Goal: Task Accomplishment & Management: Use online tool/utility

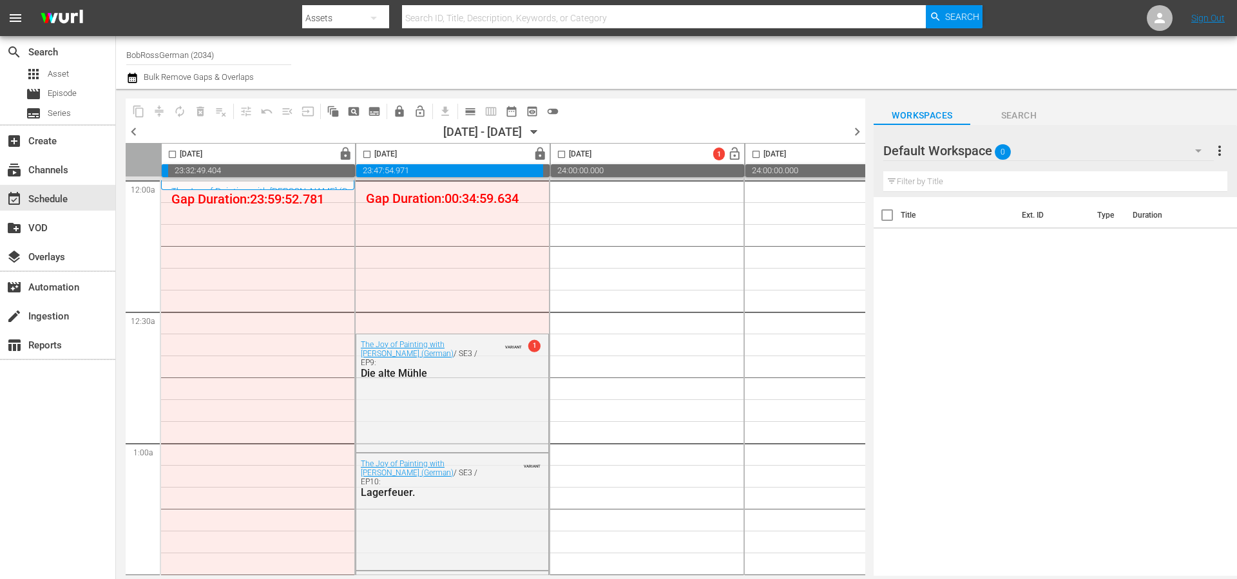
scroll to position [126, 0]
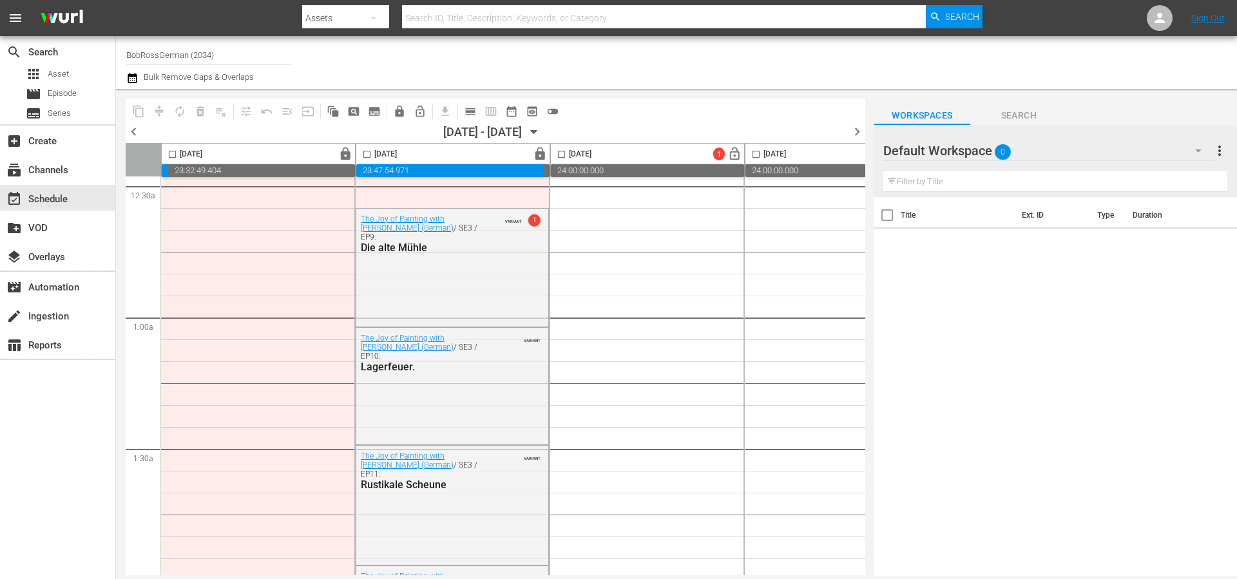
click at [189, 53] on input "BobRossGerman (2034)" at bounding box center [208, 54] width 165 height 31
type input "the film"
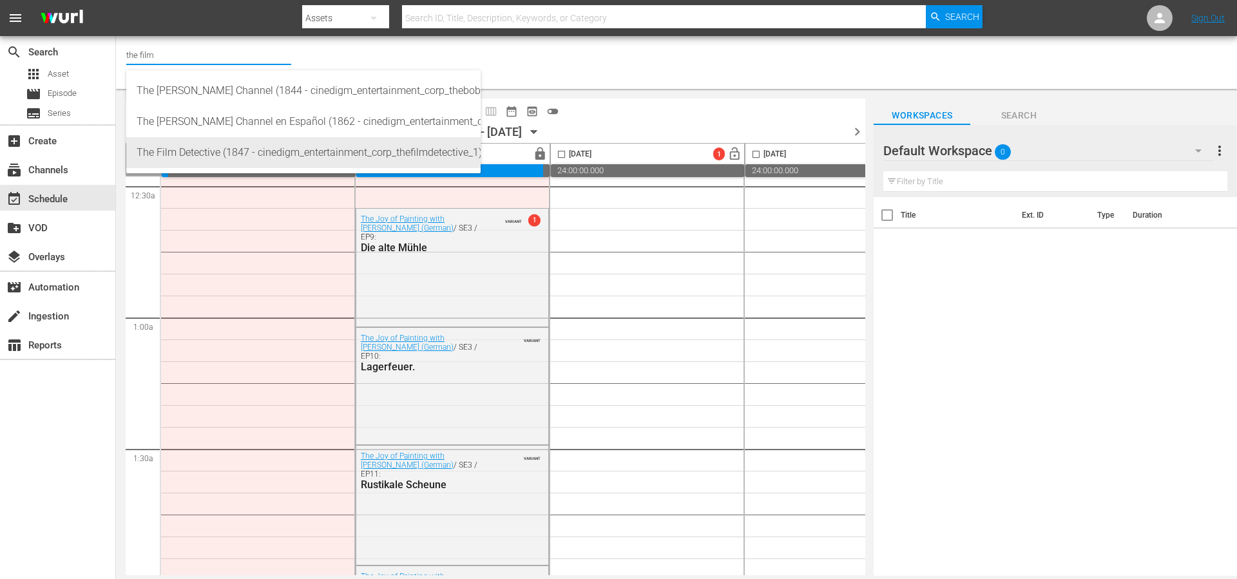
click at [207, 151] on div "The Film Detective (1847 - cinedigm_entertainment_corp_thefilmdetective_1)" at bounding box center [304, 152] width 334 height 31
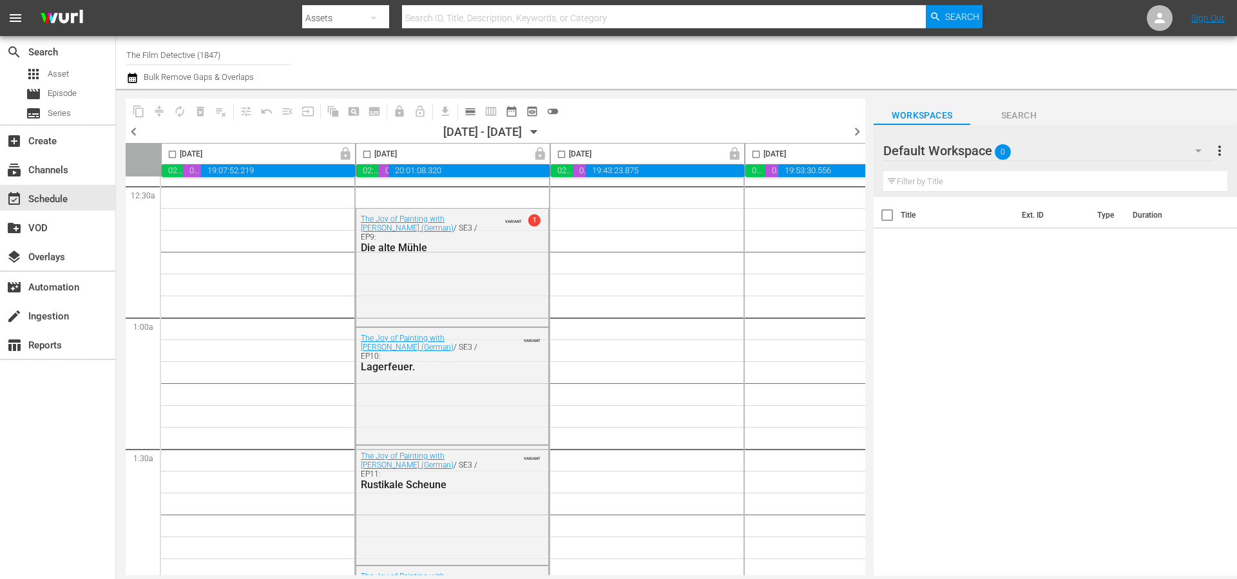
click at [135, 132] on span "chevron_left" at bounding box center [134, 132] width 16 height 16
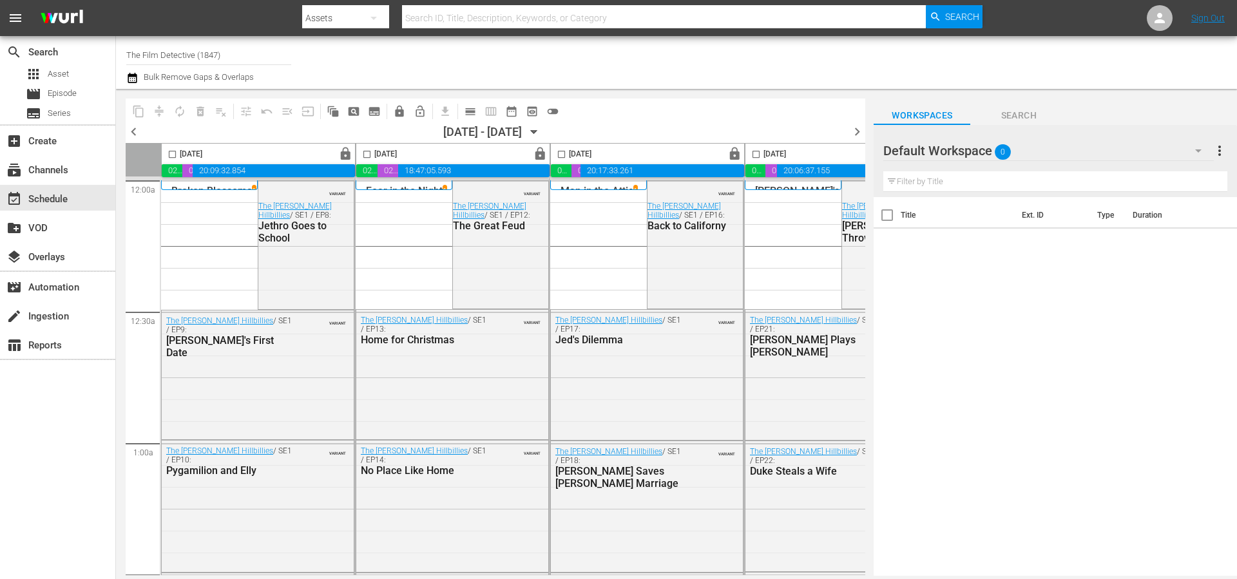
drag, startPoint x: 133, startPoint y: 126, endPoint x: 654, endPoint y: 108, distance: 520.9
click at [133, 126] on span "chevron_left" at bounding box center [134, 132] width 16 height 16
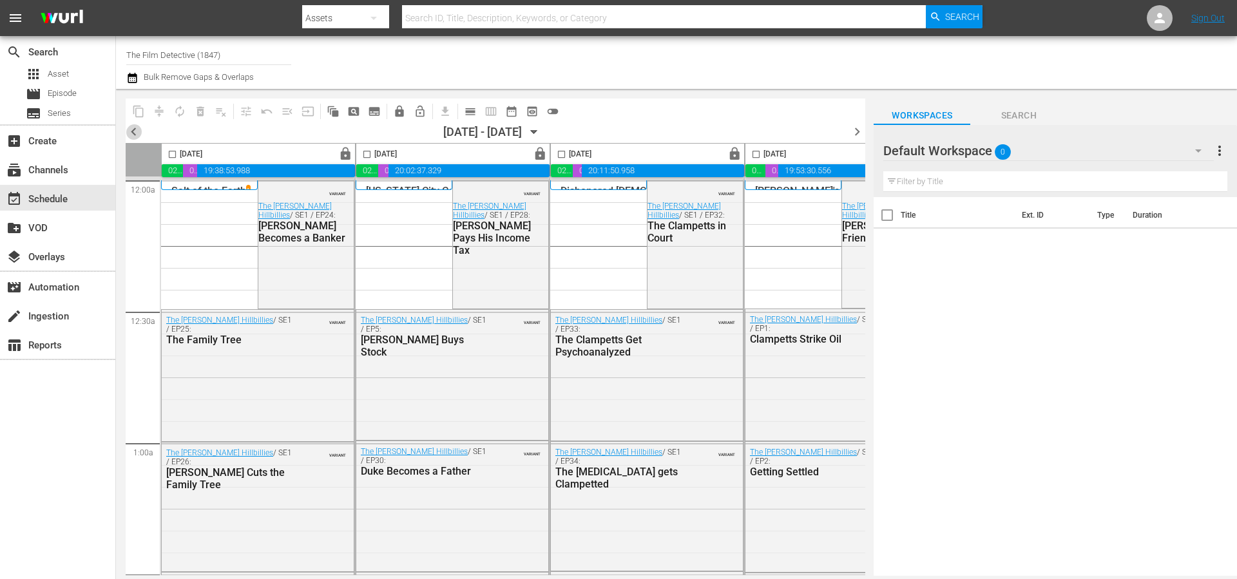
click at [136, 126] on span "chevron_left" at bounding box center [134, 132] width 16 height 16
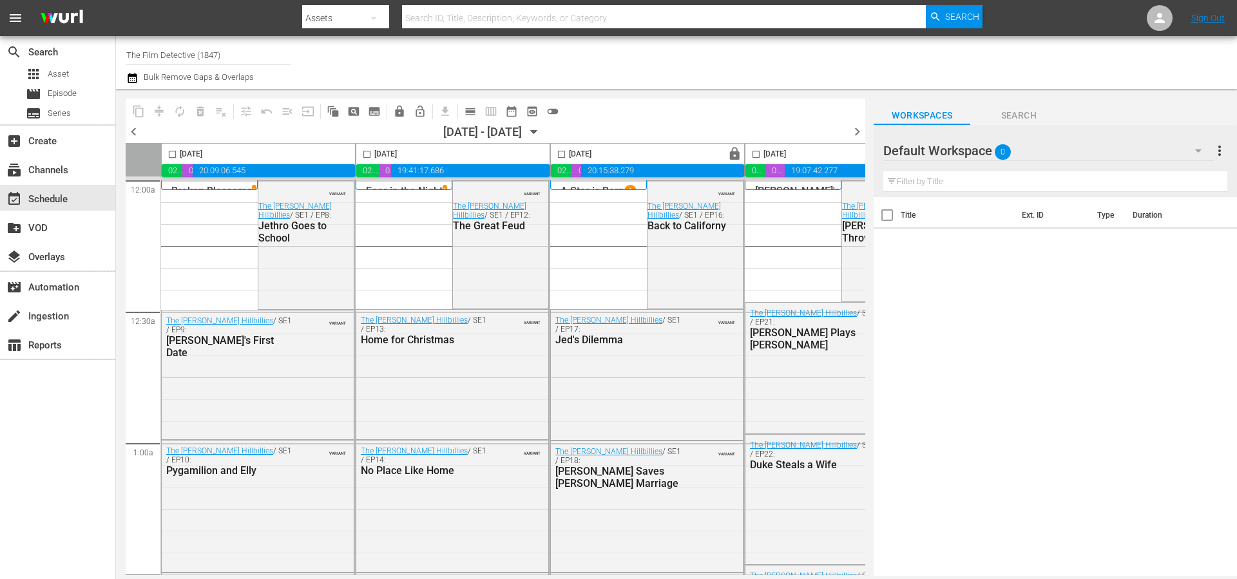
click at [226, 52] on input "The Film Detective (1847)" at bounding box center [208, 54] width 165 height 31
type input "bar"
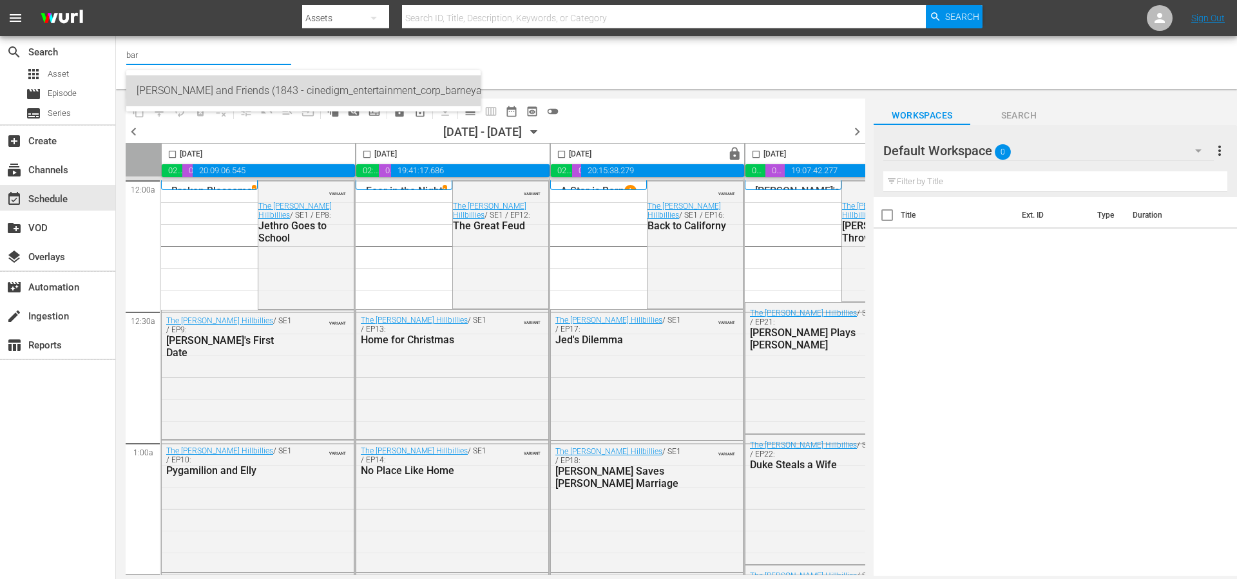
click at [272, 88] on div "Barney and Friends (1843 - cinedigm_entertainment_corp_barneyandfriends_1)" at bounding box center [304, 90] width 334 height 31
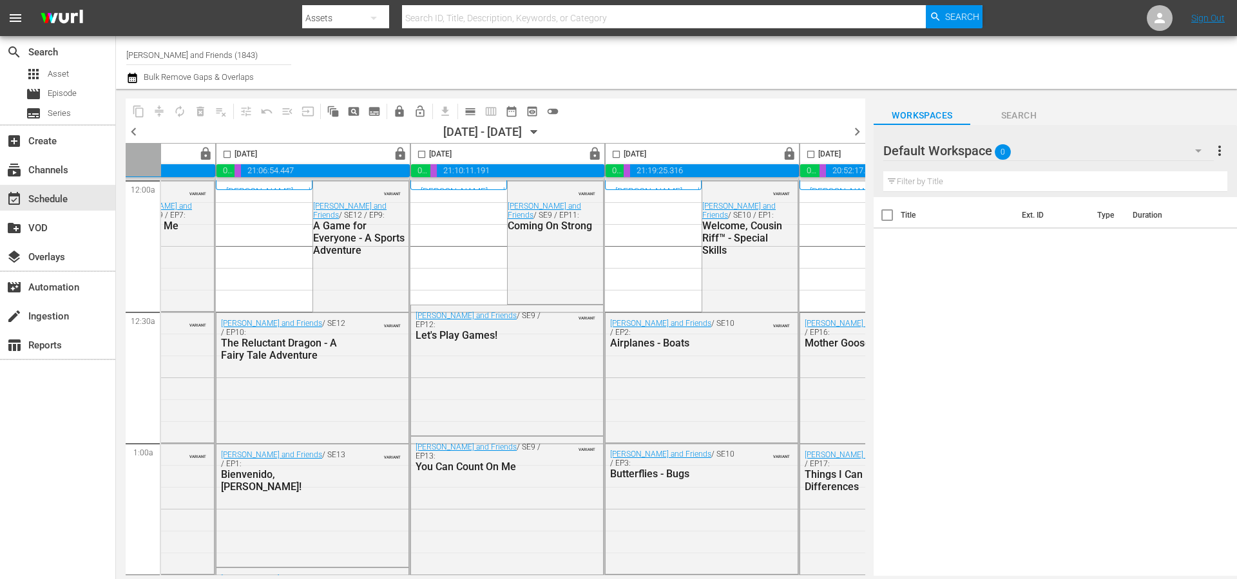
scroll to position [0, 663]
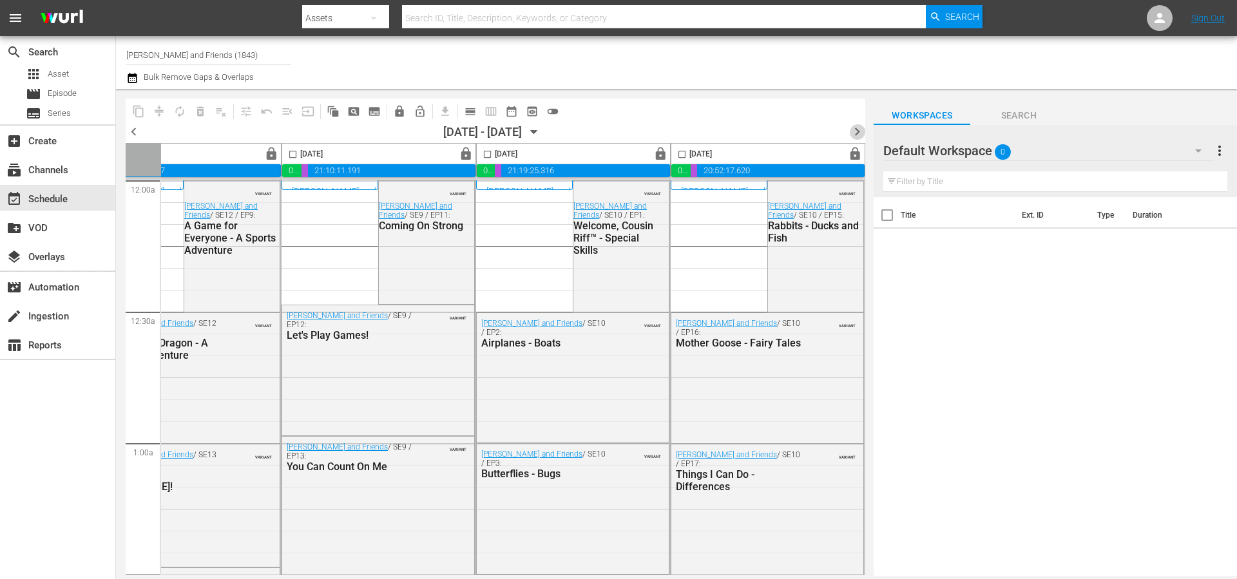
click at [856, 130] on span "chevron_right" at bounding box center [857, 132] width 16 height 16
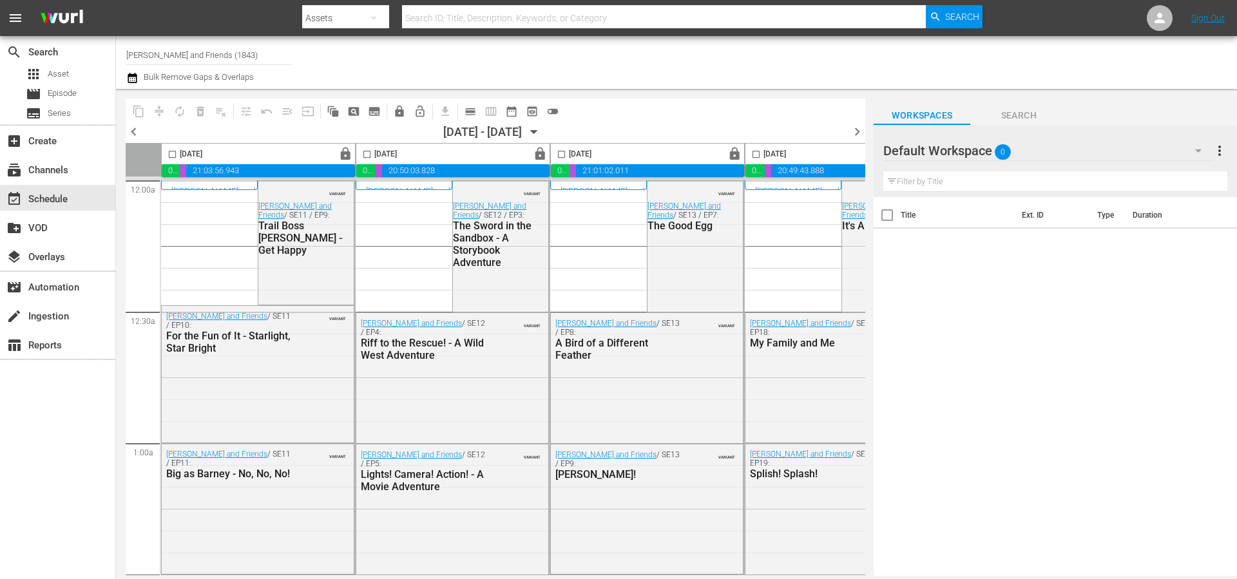
scroll to position [0, 663]
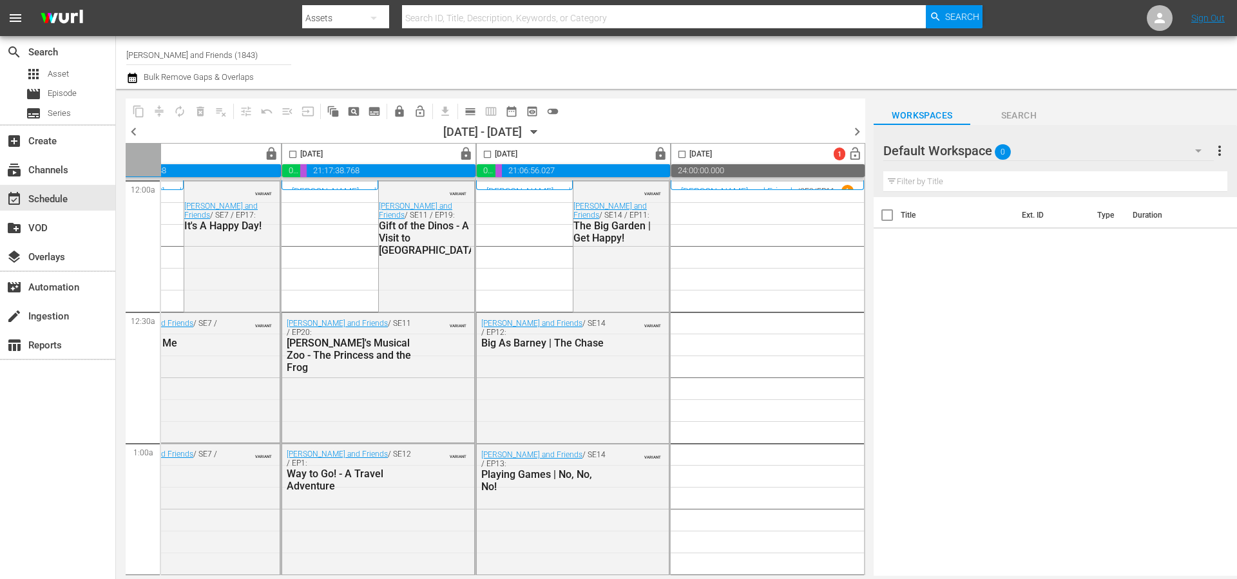
click at [854, 132] on span "chevron_right" at bounding box center [857, 132] width 16 height 16
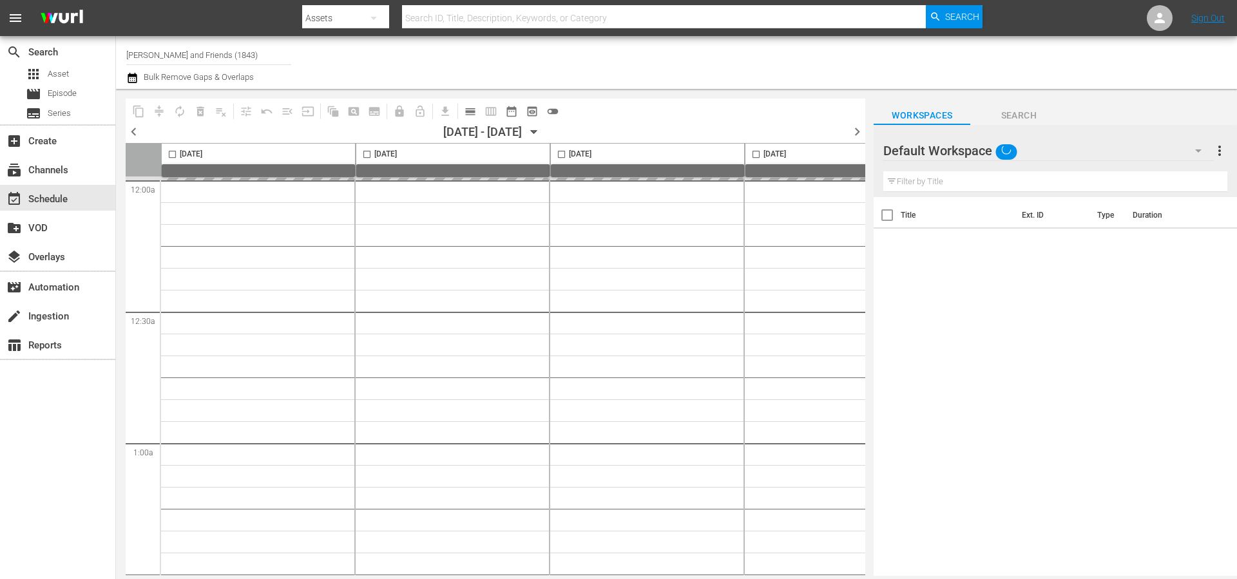
type input "[PERSON_NAME] and Friends (1843)"
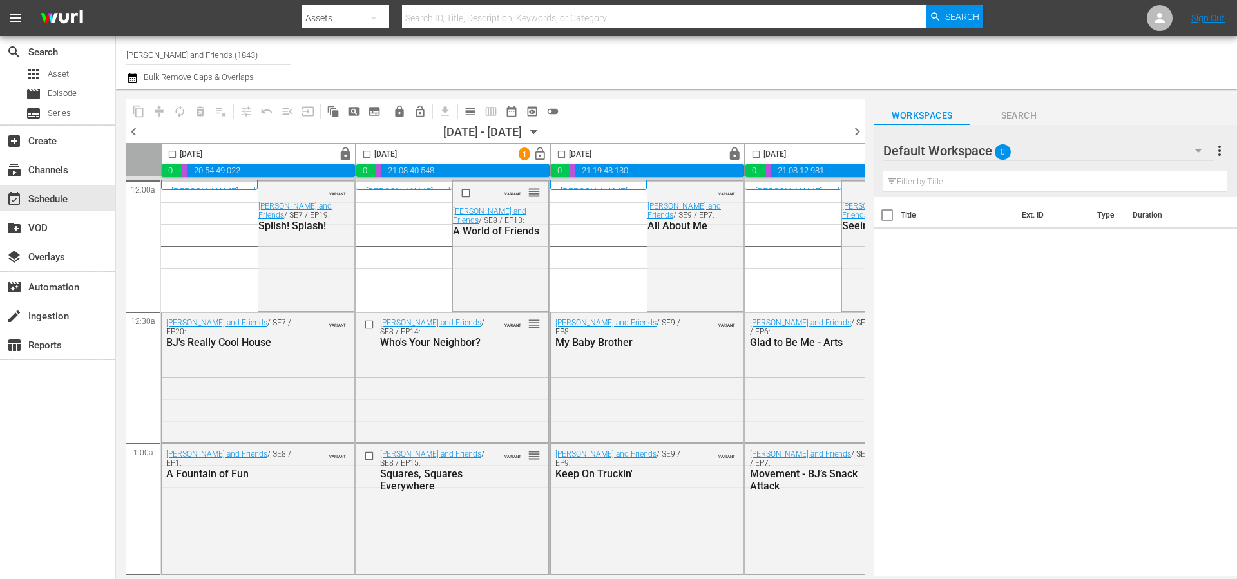
click at [133, 135] on span "chevron_left" at bounding box center [134, 132] width 16 height 16
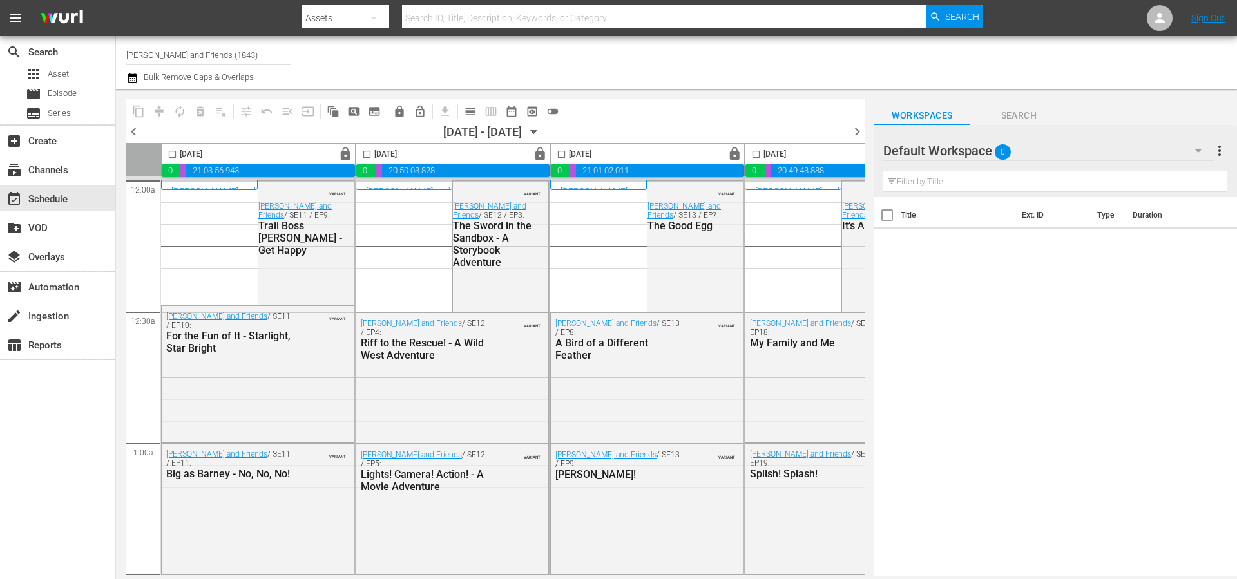
click at [256, 49] on input "[PERSON_NAME] and Friends (1843)" at bounding box center [208, 54] width 165 height 31
click at [148, 55] on input "garf" at bounding box center [208, 54] width 165 height 31
click at [149, 55] on input "garf" at bounding box center [208, 54] width 165 height 31
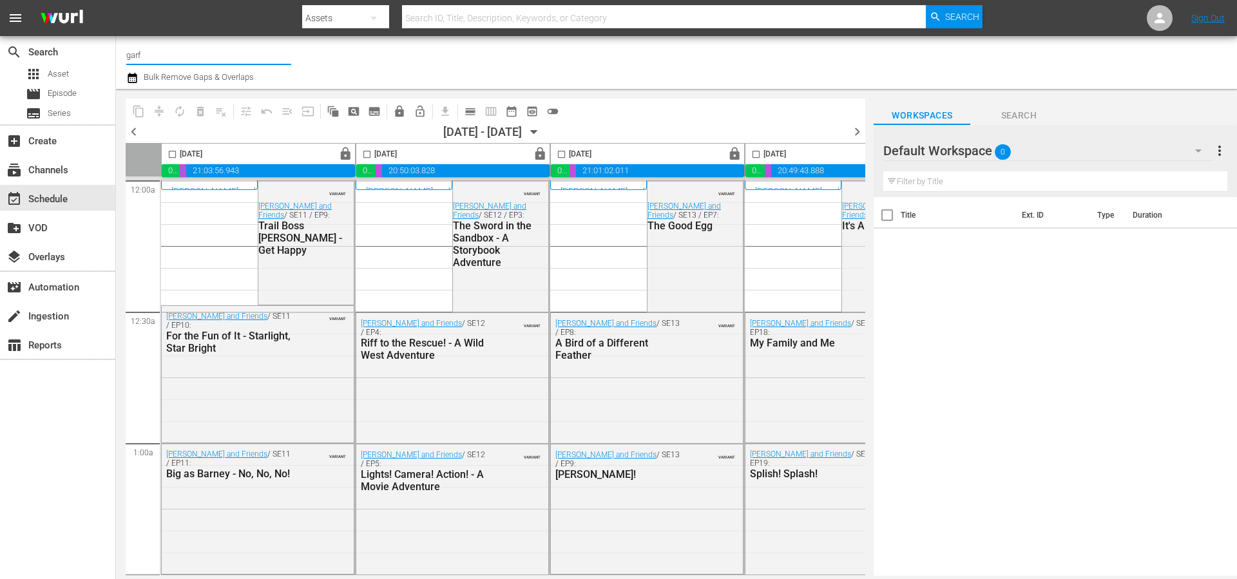
click at [149, 55] on input "garf" at bounding box center [208, 54] width 165 height 31
click at [227, 89] on div "9 Story Presents: [PERSON_NAME] and Friends (1842 - cinedigm_entertainment_corp…" at bounding box center [304, 90] width 334 height 31
type input "9 Story Presents: [PERSON_NAME] and Friends (1842 - cinedigm_entertainment_corp…"
